Goal: Register for event/course: Register for event/course

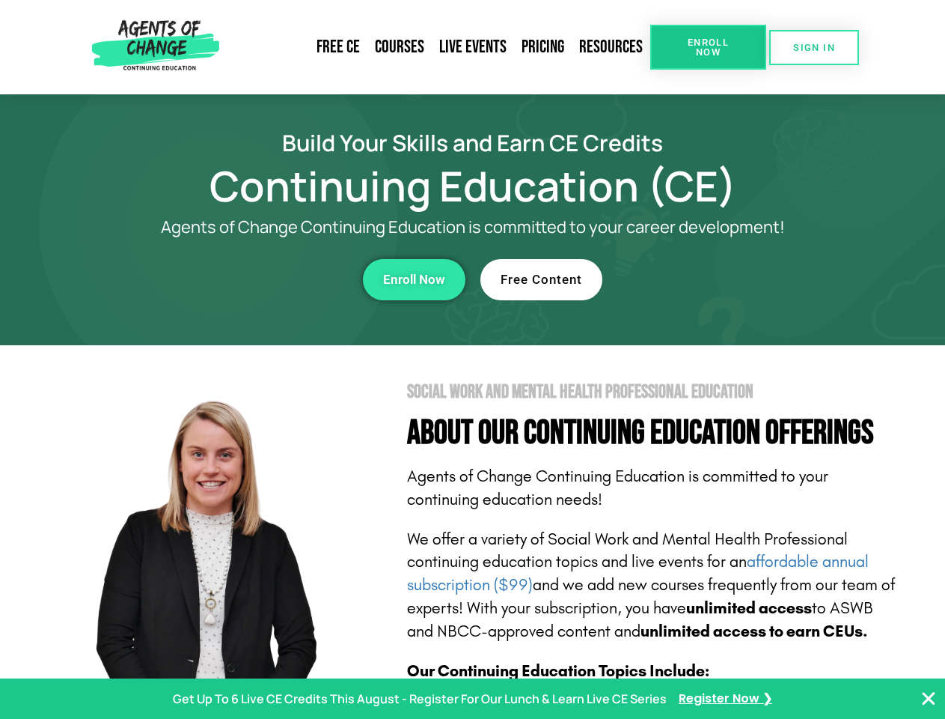
click at [472, 359] on section "Social Work and Mental Health Professional Education About Our Continuing Educa…" at bounding box center [472, 659] width 945 height 629
click at [708, 47] on span "Enroll Now" at bounding box center [708, 46] width 68 height 19
click at [814, 47] on span "SIGN IN" at bounding box center [814, 48] width 42 height 10
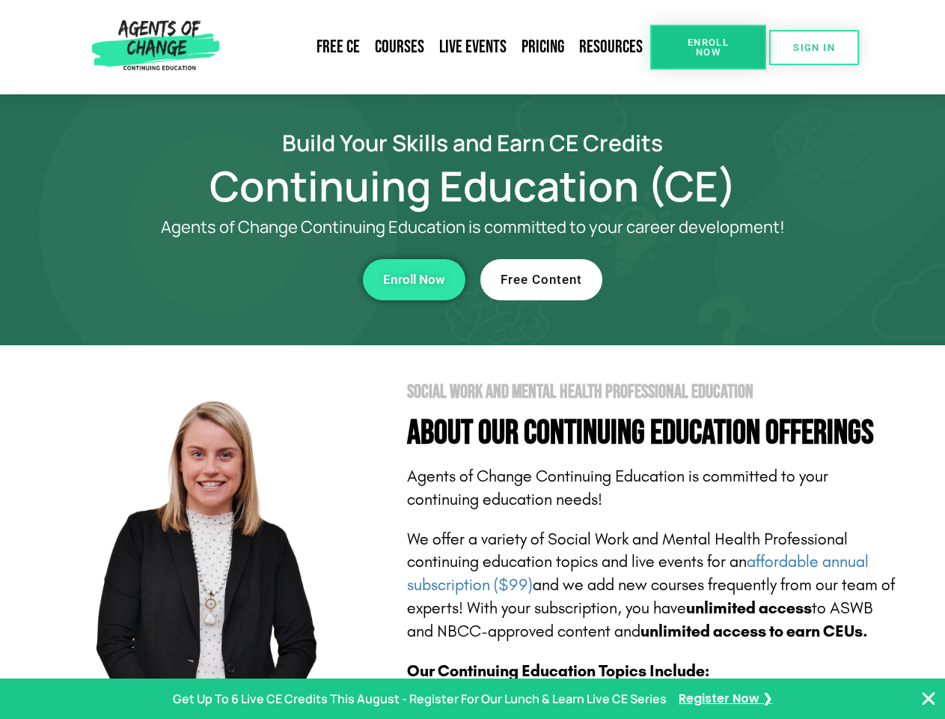
click at [260, 279] on div "Enroll Now" at bounding box center [260, 279] width 412 height 41
click at [414, 279] on span "Enroll Now" at bounding box center [414, 279] width 62 height 13
click at [686, 279] on div "Free Content" at bounding box center [687, 279] width 412 height 41
